Goal: Obtain resource: Download file/media

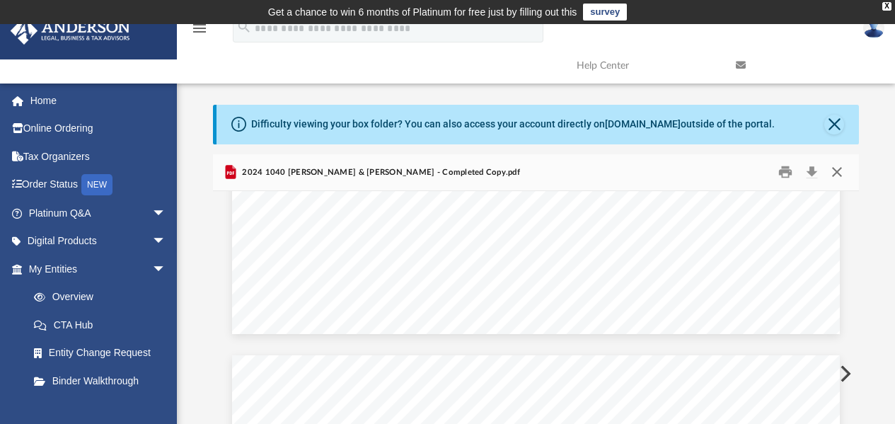
click at [840, 172] on button "Close" at bounding box center [836, 172] width 25 height 22
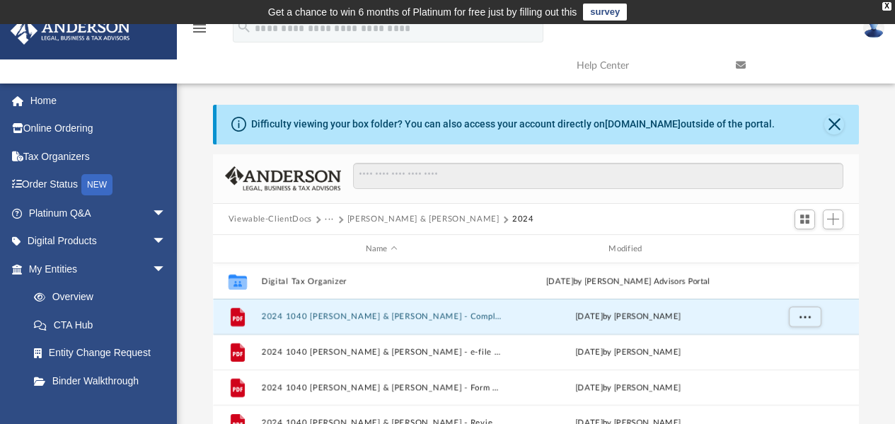
click at [263, 218] on button "Viewable-ClientDocs" at bounding box center [271, 219] width 84 height 13
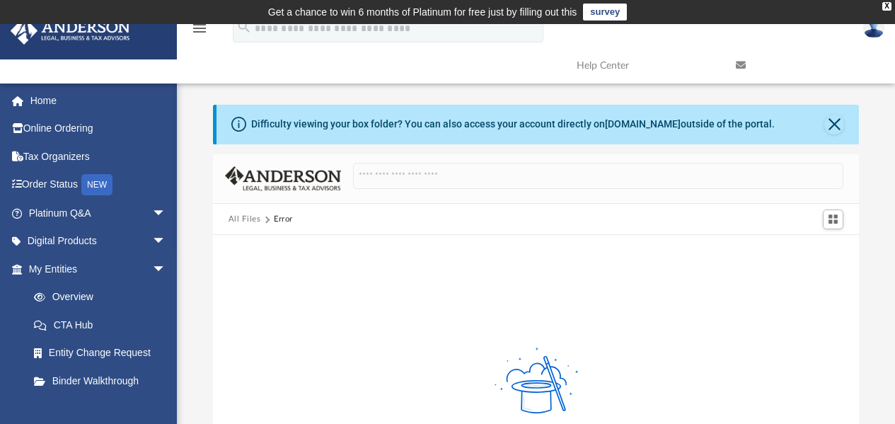
click at [246, 222] on button "All Files" at bounding box center [245, 219] width 33 height 13
click at [45, 100] on link "Home" at bounding box center [99, 100] width 178 height 28
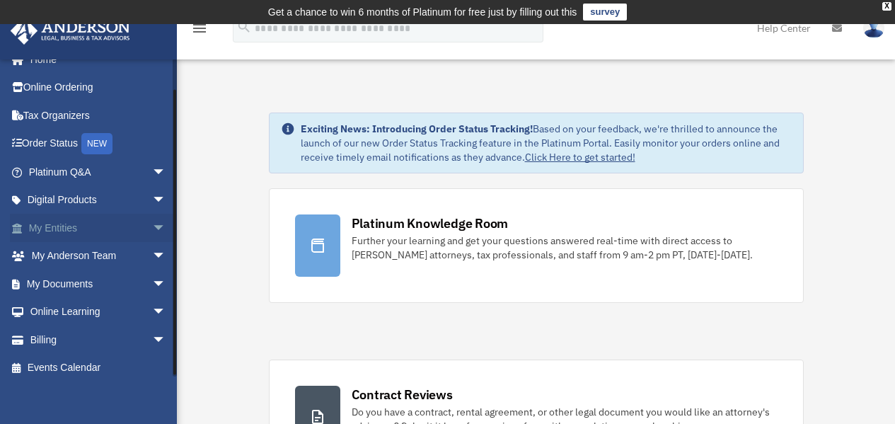
scroll to position [25, 0]
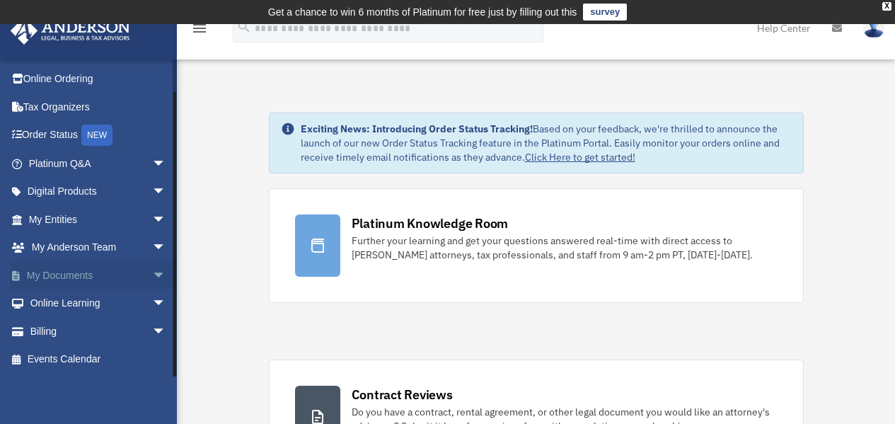
click at [67, 278] on link "My Documents arrow_drop_down" at bounding box center [99, 275] width 178 height 28
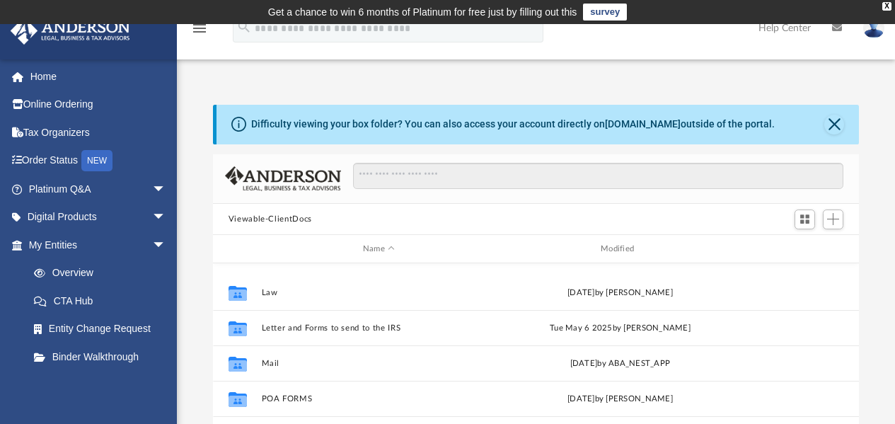
scroll to position [142, 0]
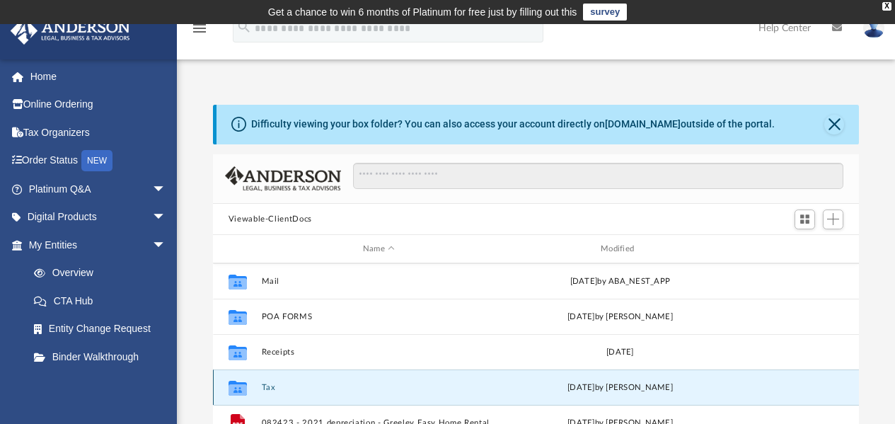
click at [276, 384] on button "Tax" at bounding box center [378, 387] width 235 height 9
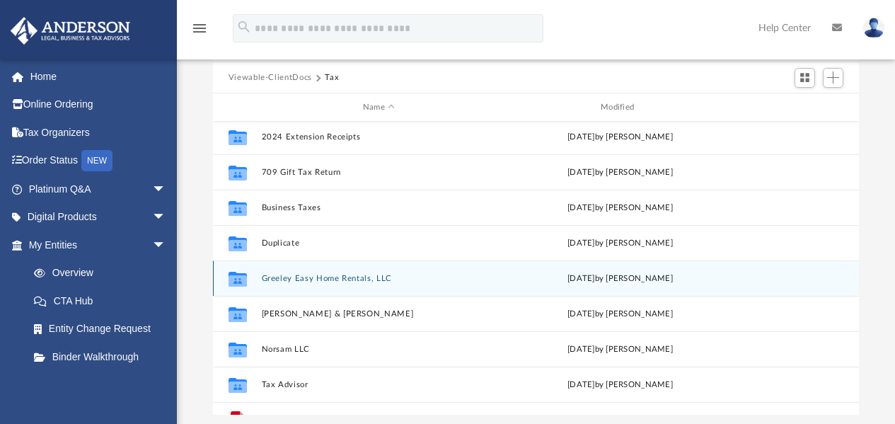
scroll to position [0, 0]
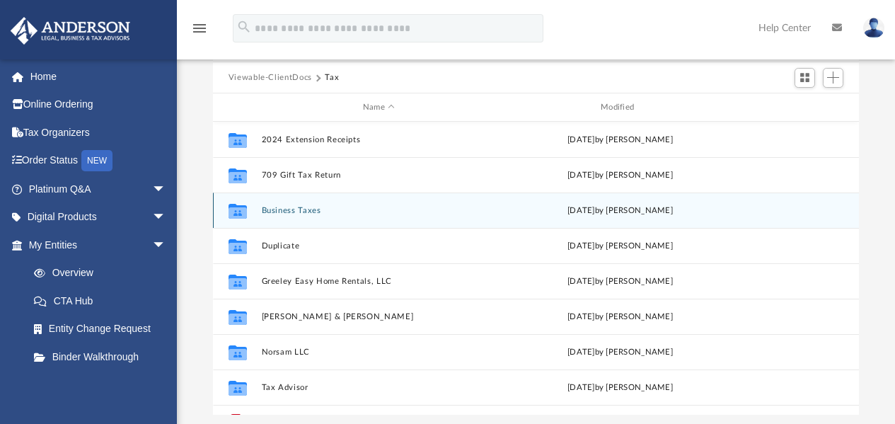
click at [297, 210] on button "Business Taxes" at bounding box center [378, 210] width 235 height 9
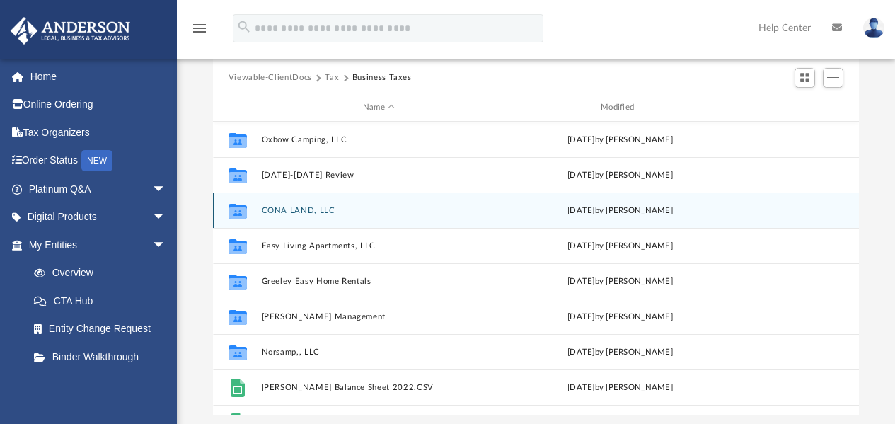
click at [312, 214] on button "CONA LAND, LLC" at bounding box center [378, 210] width 235 height 9
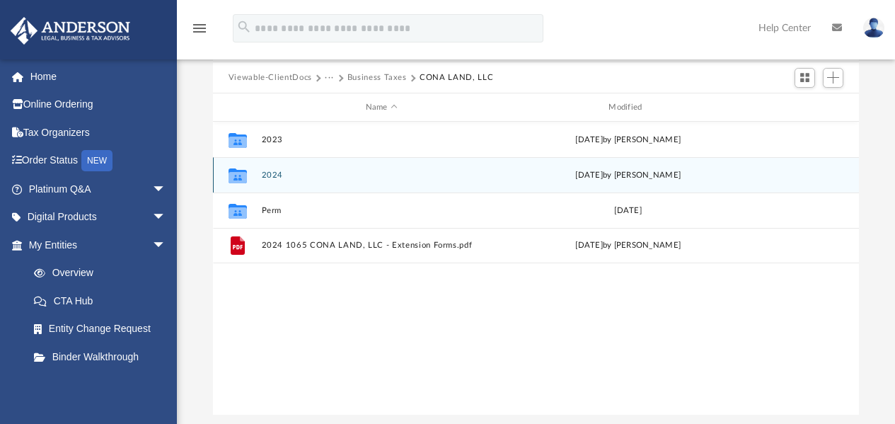
click at [270, 176] on button "2024" at bounding box center [381, 175] width 241 height 9
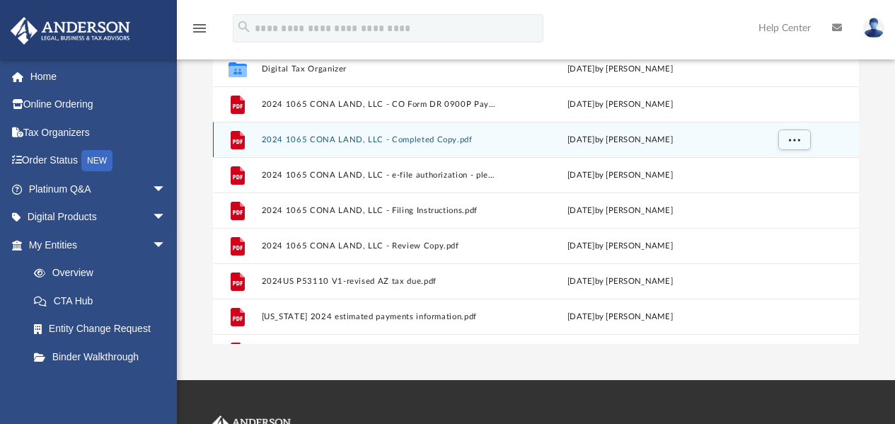
click at [338, 135] on button "2024 1065 CONA LAND, LLC - Completed Copy.pdf" at bounding box center [378, 139] width 235 height 9
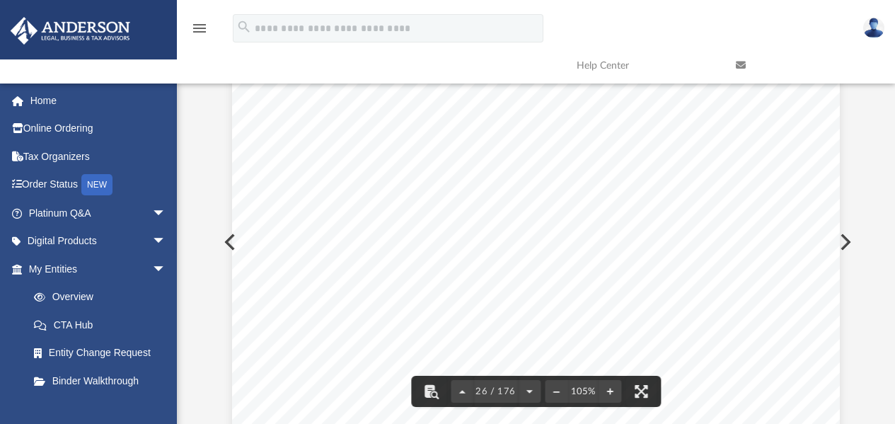
scroll to position [20130, 0]
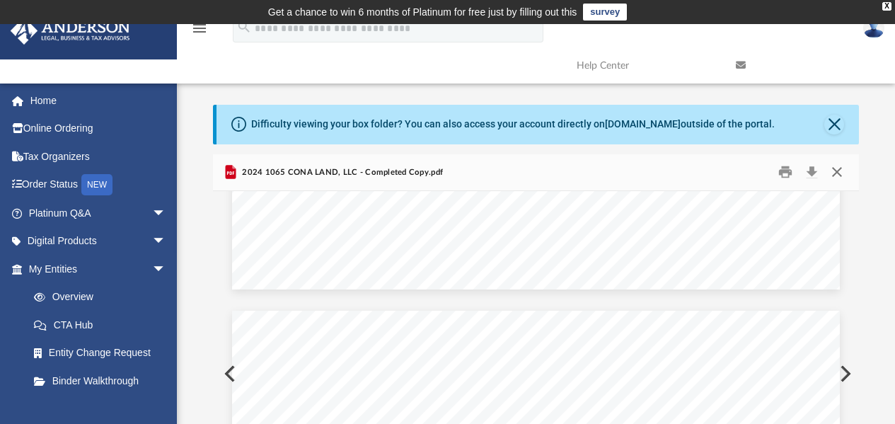
click at [841, 172] on button "Close" at bounding box center [836, 172] width 25 height 22
